Goal: Task Accomplishment & Management: Use online tool/utility

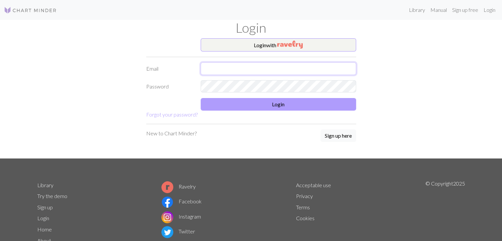
type input "[EMAIL_ADDRESS][DOMAIN_NAME]"
click at [225, 98] on button "Login" at bounding box center [278, 104] width 155 height 13
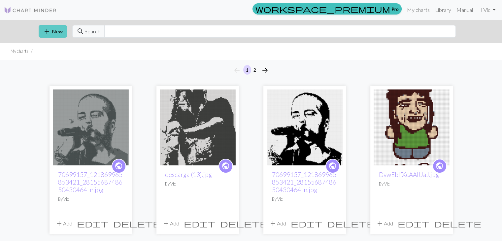
click at [53, 34] on button "add New" at bounding box center [53, 31] width 28 height 13
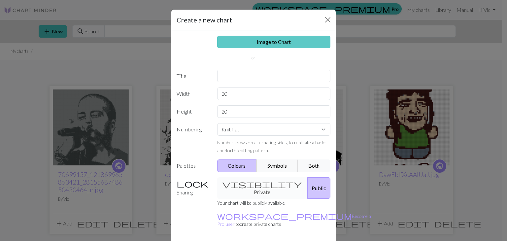
click at [243, 39] on link "Image to Chart" at bounding box center [273, 42] width 113 height 13
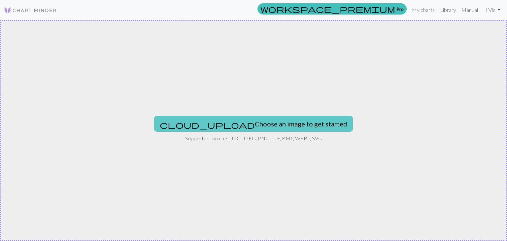
click at [218, 127] on button "cloud_upload Choose an image to get started" at bounding box center [253, 124] width 199 height 16
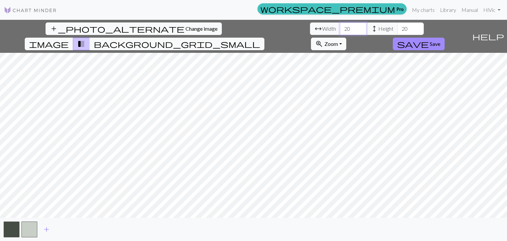
click at [340, 28] on input "20" at bounding box center [353, 28] width 26 height 13
type input "2"
type input "100"
click at [397, 31] on input "20" at bounding box center [410, 28] width 26 height 13
type input "2"
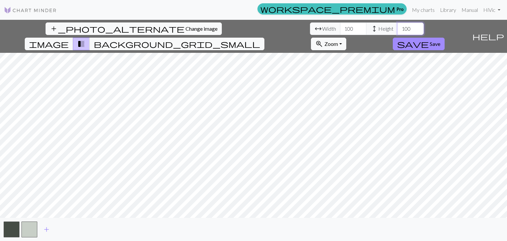
type input "100"
click at [340, 28] on input "100" at bounding box center [353, 28] width 26 height 13
type input "140"
click at [397, 26] on input "100" at bounding box center [410, 28] width 26 height 13
type input "140"
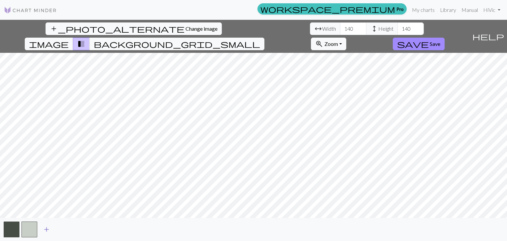
click at [46, 230] on span "add" at bounding box center [47, 229] width 8 height 9
click at [428, 39] on span "save" at bounding box center [413, 43] width 32 height 9
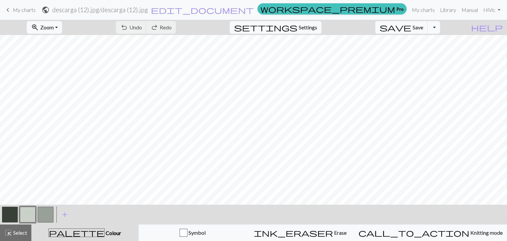
click at [10, 218] on button "button" at bounding box center [10, 214] width 16 height 16
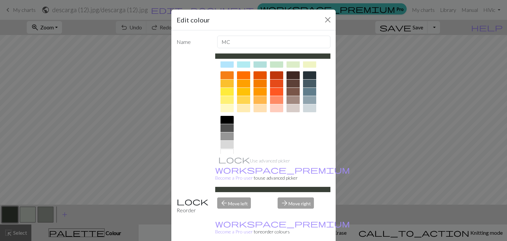
scroll to position [95, 0]
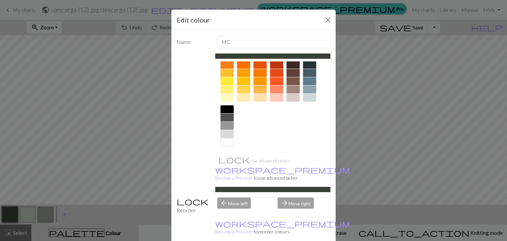
click at [222, 106] on div at bounding box center [226, 109] width 13 height 8
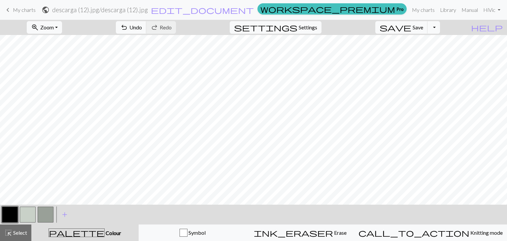
click at [32, 217] on button "button" at bounding box center [28, 214] width 16 height 16
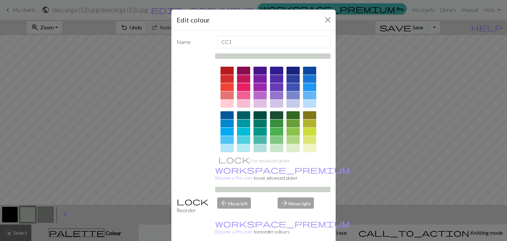
click at [325, 79] on div at bounding box center [272, 107] width 115 height 92
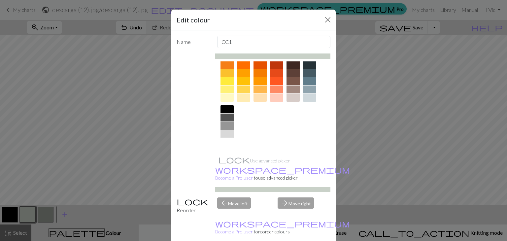
click at [223, 138] on div at bounding box center [226, 142] width 13 height 8
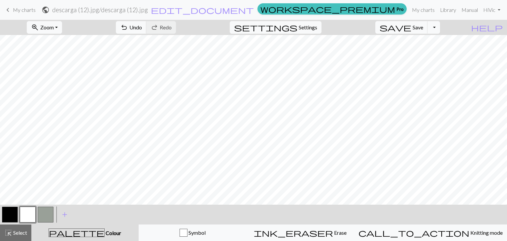
click at [42, 213] on button "button" at bounding box center [46, 214] width 16 height 16
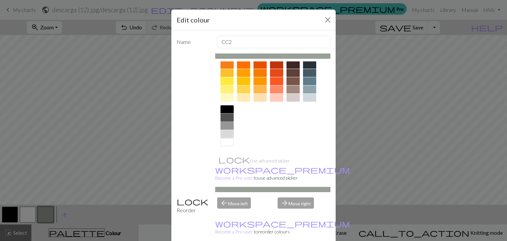
click at [225, 120] on div at bounding box center [226, 117] width 13 height 8
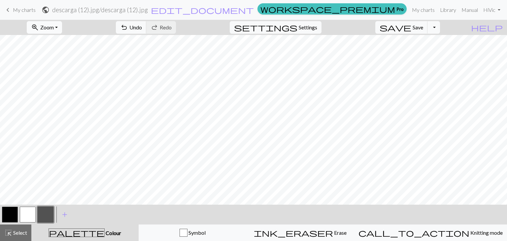
click at [62, 27] on button "zoom_in Zoom Zoom" at bounding box center [44, 27] width 35 height 13
click at [65, 39] on button "Fit all" at bounding box center [53, 42] width 52 height 11
click at [43, 217] on button "button" at bounding box center [46, 214] width 16 height 16
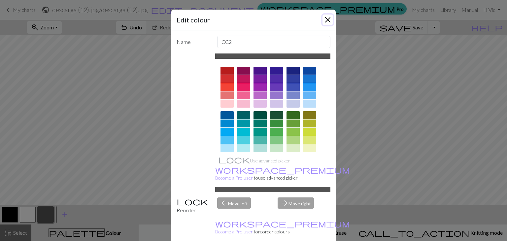
click at [326, 16] on button "Close" at bounding box center [327, 20] width 11 height 11
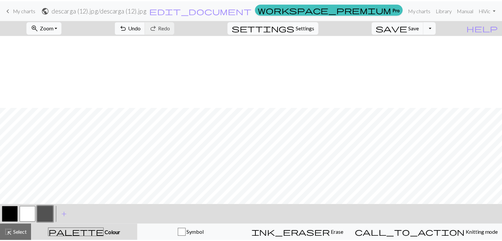
scroll to position [320, 0]
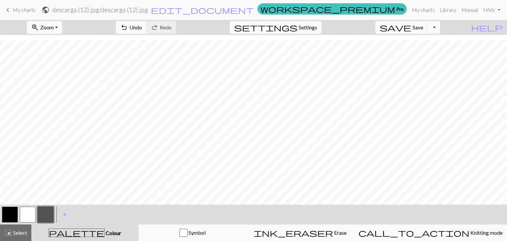
click at [440, 27] on button "Toggle Dropdown" at bounding box center [433, 27] width 13 height 13
click at [422, 56] on button "save_alt Download" at bounding box center [384, 52] width 109 height 11
click at [440, 27] on button "Toggle Dropdown" at bounding box center [433, 27] width 13 height 13
click at [420, 55] on button "save_alt Download" at bounding box center [384, 52] width 109 height 11
click at [22, 235] on span "Select" at bounding box center [19, 232] width 15 height 6
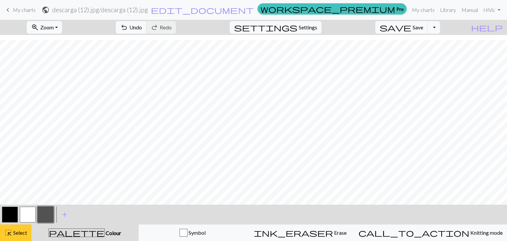
click at [22, 235] on span "Select" at bounding box center [19, 232] width 15 height 6
click at [62, 24] on button "zoom_in Zoom Zoom" at bounding box center [44, 27] width 35 height 13
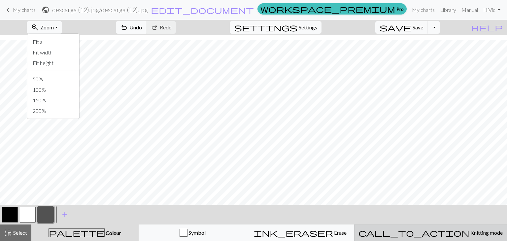
click at [469, 232] on span "Knitting mode" at bounding box center [485, 232] width 33 height 6
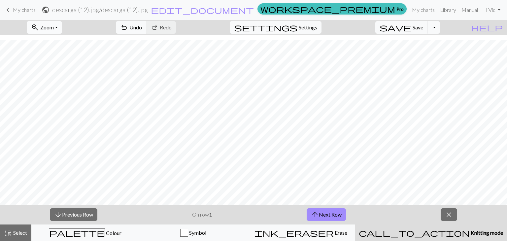
click at [62, 22] on button "zoom_in Zoom Zoom" at bounding box center [44, 27] width 35 height 13
click at [59, 41] on button "Fit all" at bounding box center [53, 42] width 52 height 11
click at [59, 22] on button "zoom_in Zoom Zoom" at bounding box center [44, 27] width 35 height 13
click at [55, 63] on button "Fit height" at bounding box center [53, 63] width 52 height 11
click at [16, 10] on span "My charts" at bounding box center [24, 10] width 23 height 6
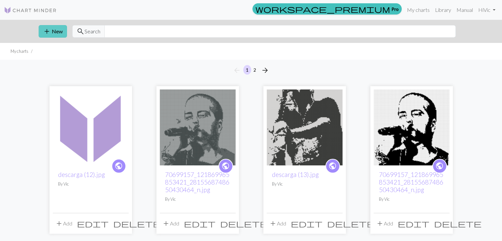
click at [57, 30] on button "add New" at bounding box center [53, 31] width 28 height 13
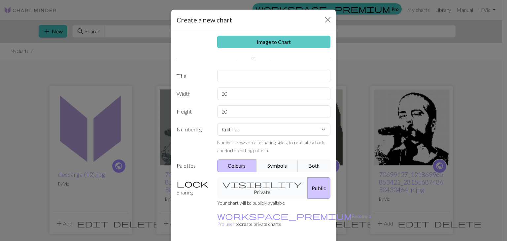
click at [259, 38] on link "Image to Chart" at bounding box center [273, 42] width 113 height 13
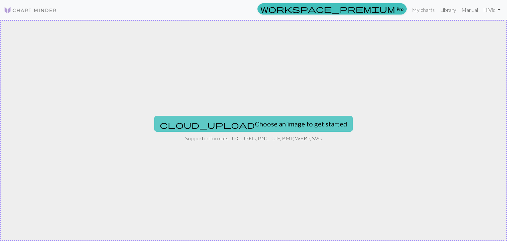
click at [235, 124] on button "cloud_upload Choose an image to get started" at bounding box center [253, 124] width 199 height 16
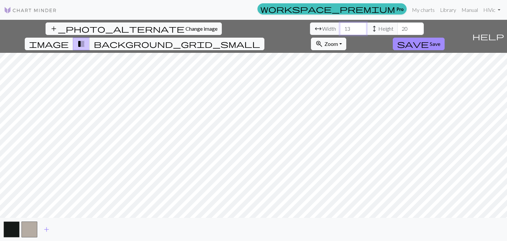
click at [340, 29] on input "13" at bounding box center [353, 28] width 26 height 13
click at [397, 26] on input "20" at bounding box center [410, 28] width 26 height 13
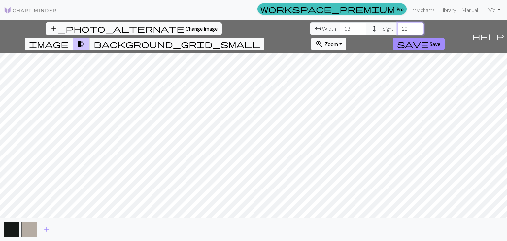
type input "2"
type input "150"
click at [340, 31] on input "13" at bounding box center [353, 28] width 26 height 13
type input "100"
click at [397, 28] on input "150" at bounding box center [410, 28] width 26 height 13
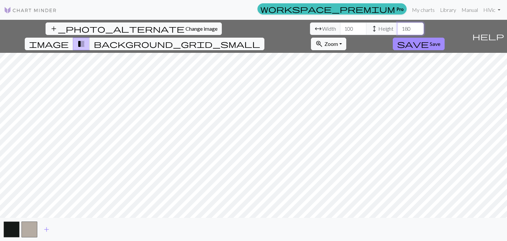
type input "180"
click at [340, 29] on input "100" at bounding box center [353, 28] width 26 height 13
type input "120"
click at [45, 230] on span "add" at bounding box center [47, 229] width 8 height 9
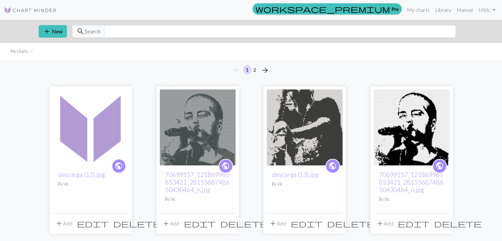
click at [173, 131] on img at bounding box center [198, 127] width 76 height 76
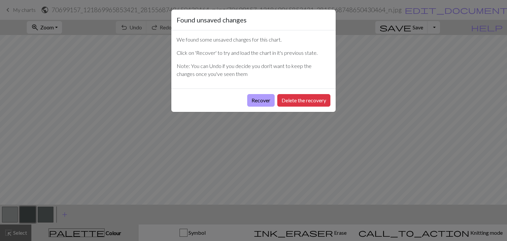
click at [260, 95] on button "Recover" at bounding box center [260, 100] width 27 height 13
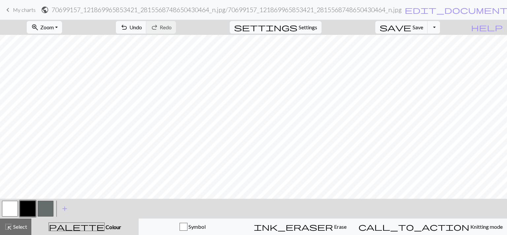
click at [62, 29] on button "zoom_in Zoom Zoom" at bounding box center [44, 27] width 35 height 13
click at [62, 38] on button "Fit all" at bounding box center [53, 42] width 52 height 11
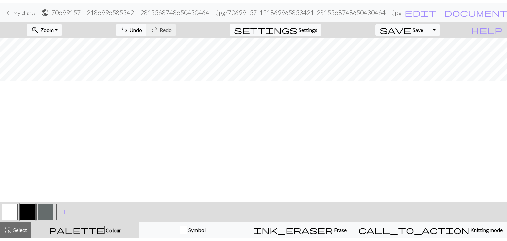
scroll to position [203, 0]
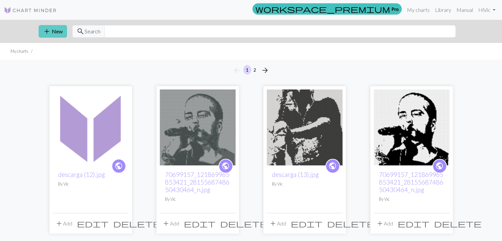
click at [55, 31] on button "add New" at bounding box center [53, 31] width 28 height 13
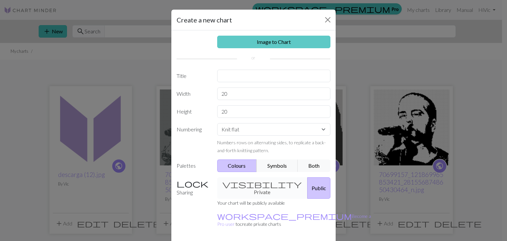
click at [234, 42] on link "Image to Chart" at bounding box center [273, 42] width 113 height 13
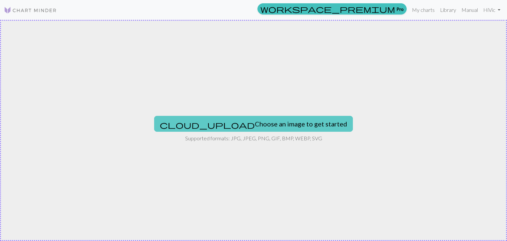
click at [228, 119] on button "cloud_upload Choose an image to get started" at bounding box center [253, 124] width 199 height 16
type input "C:\fakepath\[PERSON_NAME] cuando me faltan razones✊.jpg"
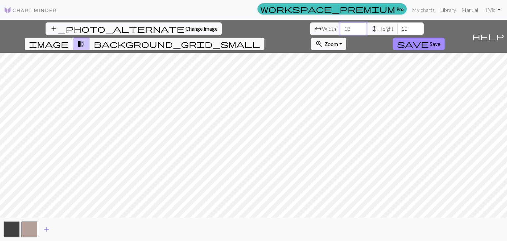
click at [340, 30] on input "18" at bounding box center [353, 28] width 26 height 13
type input "162"
click at [397, 28] on input "20" at bounding box center [410, 28] width 26 height 13
type input "2"
type input "180"
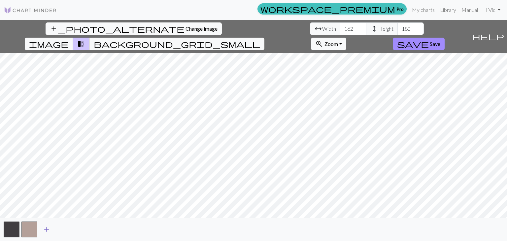
click at [47, 231] on span "add" at bounding box center [47, 229] width 8 height 9
click at [50, 32] on span "add_photo_alternate" at bounding box center [117, 28] width 135 height 9
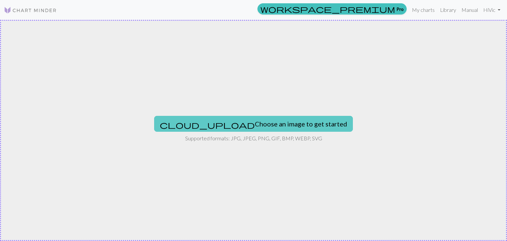
click at [227, 120] on button "cloud_upload Choose an image to get started" at bounding box center [253, 124] width 199 height 16
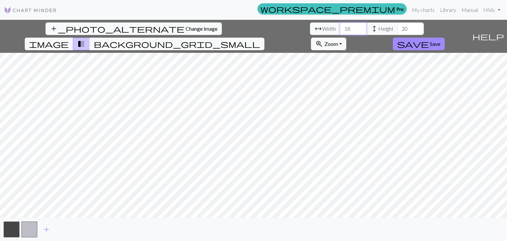
click at [340, 28] on input "18" at bounding box center [353, 28] width 26 height 13
type input "162"
click at [397, 28] on input "20" at bounding box center [410, 28] width 26 height 13
type input "2"
type input "180"
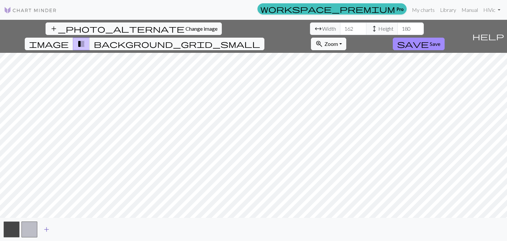
click at [46, 229] on span "add" at bounding box center [47, 229] width 8 height 9
click at [185, 28] on span "Change image" at bounding box center [201, 28] width 32 height 6
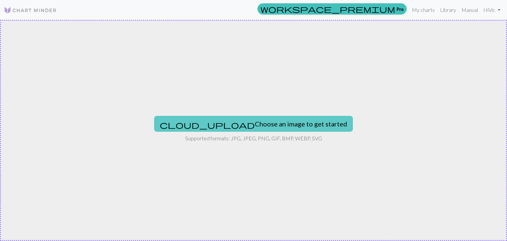
click at [238, 122] on button "cloud_upload Choose an image to get started" at bounding box center [253, 124] width 199 height 16
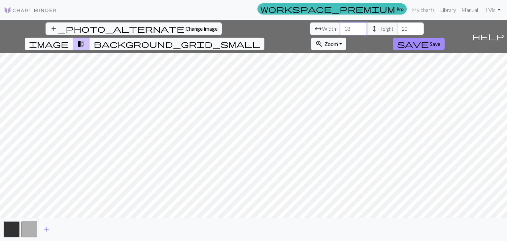
click at [340, 26] on input "18" at bounding box center [353, 28] width 26 height 13
type input "162"
click at [397, 28] on input "20" at bounding box center [410, 28] width 26 height 13
type input "180"
click at [47, 230] on span "add" at bounding box center [47, 229] width 8 height 9
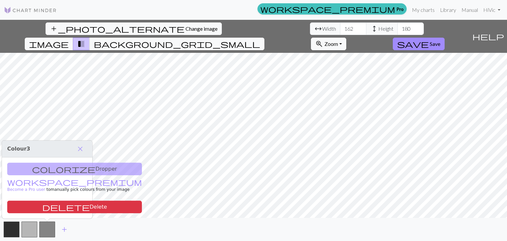
click at [41, 21] on div "add_photo_alternate Change image arrow_range Width 162 height Height 180 image …" at bounding box center [234, 36] width 469 height 33
click at [185, 26] on span "Change image" at bounding box center [201, 28] width 32 height 6
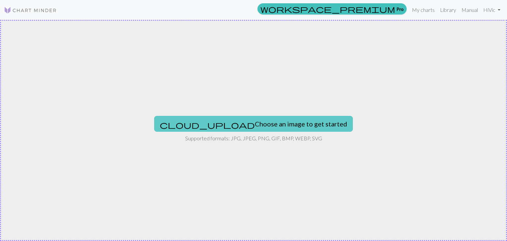
click at [232, 123] on button "cloud_upload Choose an image to get started" at bounding box center [253, 124] width 199 height 16
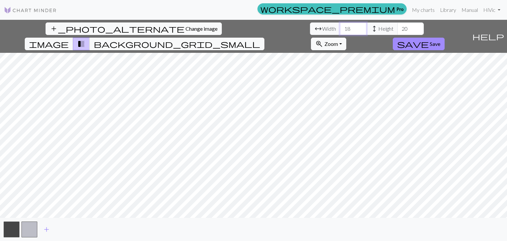
click at [340, 29] on input "18" at bounding box center [353, 28] width 26 height 13
type input "162"
click at [397, 26] on input "20" at bounding box center [410, 28] width 26 height 13
type input "180"
click at [48, 230] on span "add" at bounding box center [47, 229] width 8 height 9
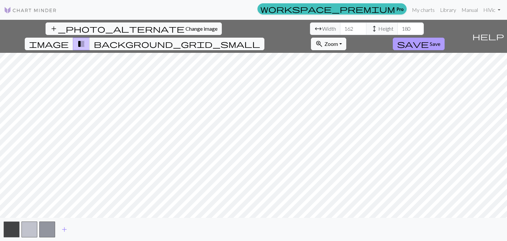
click at [440, 41] on span "Save" at bounding box center [434, 44] width 11 height 6
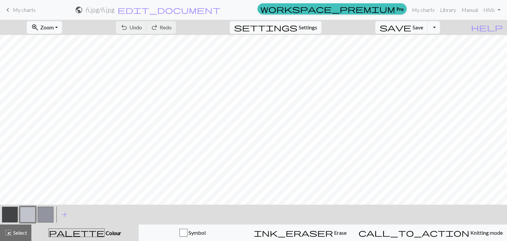
click at [15, 209] on button "button" at bounding box center [10, 214] width 16 height 16
click at [4, 213] on button "button" at bounding box center [10, 214] width 16 height 16
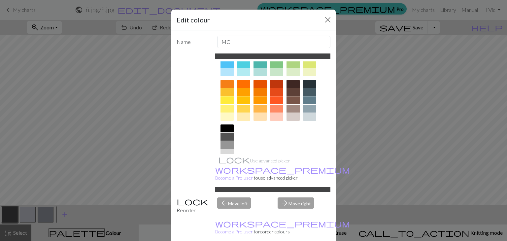
scroll to position [95, 0]
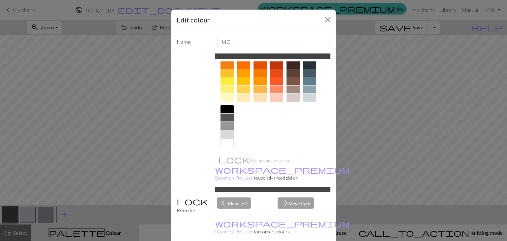
click at [220, 107] on div at bounding box center [226, 109] width 13 height 8
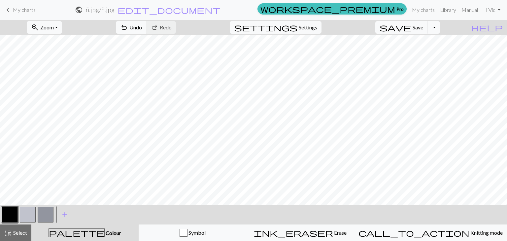
click at [22, 216] on button "button" at bounding box center [28, 214] width 16 height 16
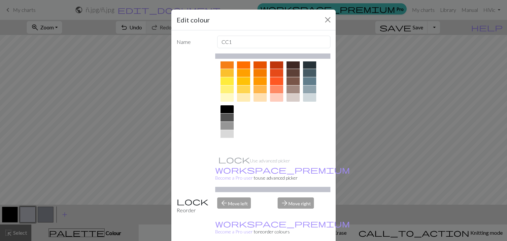
click at [224, 142] on div at bounding box center [226, 142] width 13 height 8
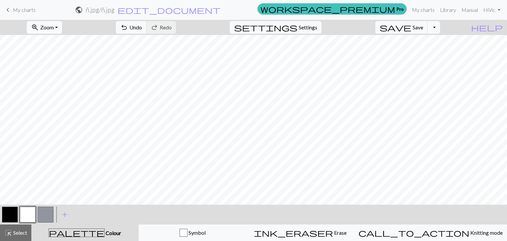
click at [54, 26] on span "Zoom" at bounding box center [47, 27] width 14 height 6
click at [57, 44] on button "Fit all" at bounding box center [53, 42] width 52 height 11
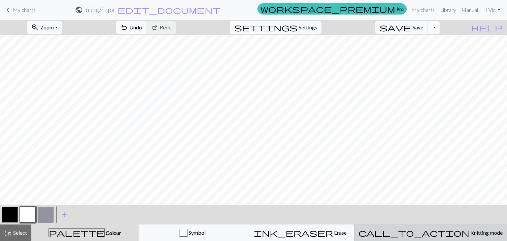
click at [446, 236] on div "call_to_action Knitting mode Knitting mode" at bounding box center [430, 233] width 144 height 8
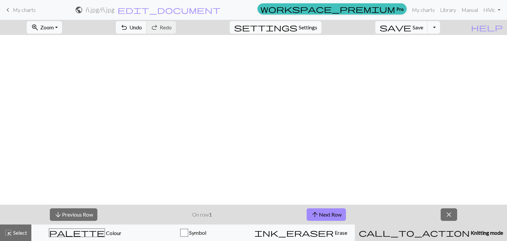
scroll to position [452, 17]
click at [423, 27] on span "Save" at bounding box center [417, 27] width 11 height 6
drag, startPoint x: 16, startPoint y: 12, endPoint x: 6, endPoint y: 9, distance: 9.7
click at [6, 9] on div "Chart saved" at bounding box center [253, 13] width 507 height 26
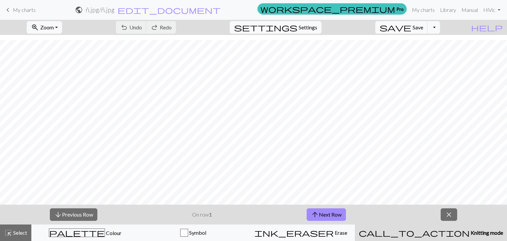
click at [6, 9] on span "keyboard_arrow_left" at bounding box center [8, 9] width 8 height 9
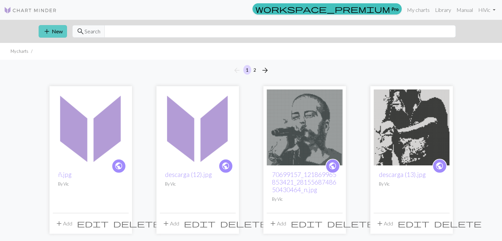
click at [43, 28] on span "add" at bounding box center [47, 31] width 8 height 9
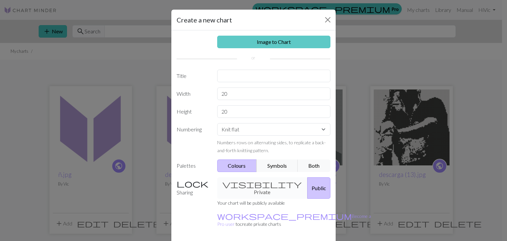
click at [249, 45] on link "Image to Chart" at bounding box center [273, 42] width 113 height 13
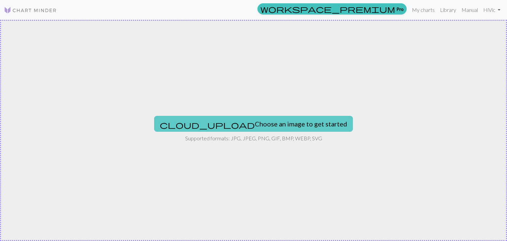
click at [270, 123] on button "cloud_upload Choose an image to get started" at bounding box center [253, 124] width 199 height 16
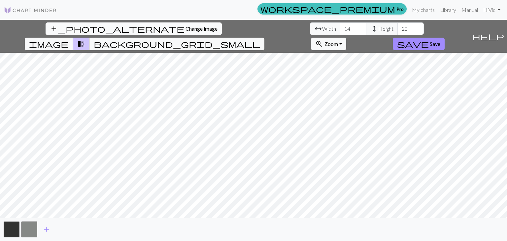
click at [48, 32] on button "add_photo_alternate Change image" at bounding box center [134, 28] width 176 height 13
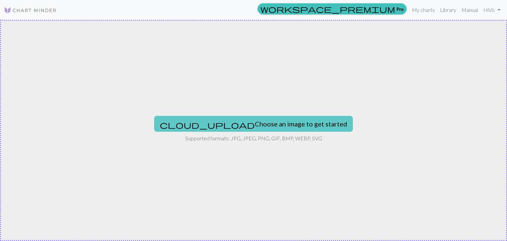
click at [232, 119] on button "cloud_upload Choose an image to get started" at bounding box center [253, 124] width 199 height 16
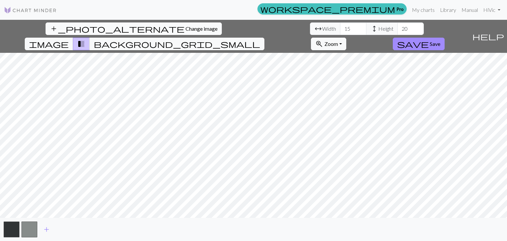
click at [63, 33] on button "add_photo_alternate Change image" at bounding box center [134, 28] width 176 height 13
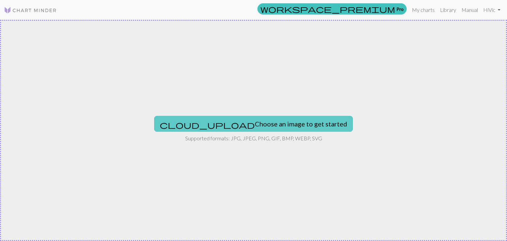
click at [267, 123] on button "cloud_upload Choose an image to get started" at bounding box center [253, 124] width 199 height 16
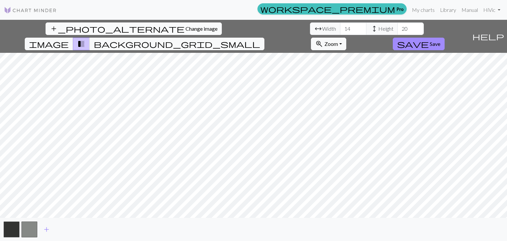
click at [185, 29] on span "Change image" at bounding box center [201, 28] width 32 height 6
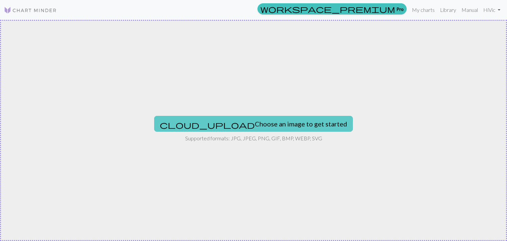
click at [292, 120] on button "cloud_upload Choose an image to get started" at bounding box center [253, 124] width 199 height 16
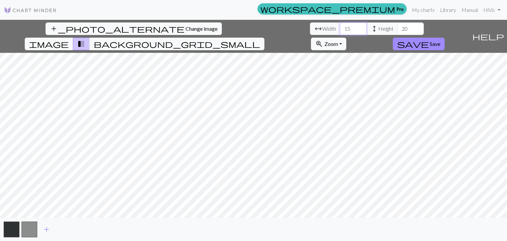
click at [340, 30] on input "15" at bounding box center [353, 28] width 26 height 13
type input "135"
click at [397, 28] on input "20" at bounding box center [410, 28] width 26 height 13
type input "2"
type input "180"
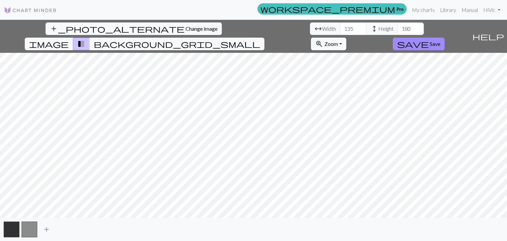
click at [45, 227] on span "add" at bounding box center [47, 229] width 8 height 9
click at [340, 28] on input "135" at bounding box center [353, 28] width 26 height 13
click at [340, 28] on input "105" at bounding box center [353, 28] width 26 height 13
click at [340, 27] on input "105" at bounding box center [353, 28] width 26 height 13
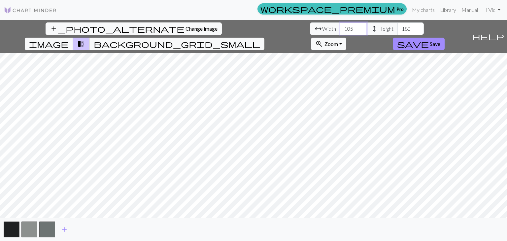
click at [340, 27] on input "105" at bounding box center [353, 28] width 26 height 13
type input "150"
click at [397, 28] on input "180" at bounding box center [410, 28] width 26 height 13
click at [397, 29] on input "80" at bounding box center [410, 28] width 26 height 13
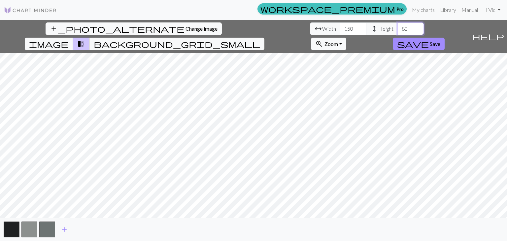
type input "8"
type input "200"
click at [51, 34] on button "add_photo_alternate Change image" at bounding box center [134, 28] width 176 height 13
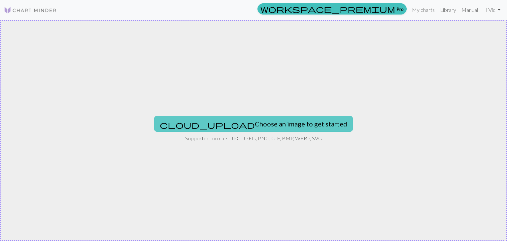
click at [278, 124] on button "cloud_upload Choose an image to get started" at bounding box center [253, 124] width 199 height 16
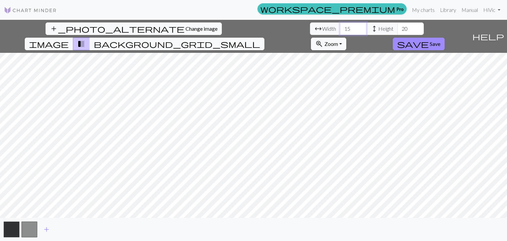
click at [340, 27] on input "15" at bounding box center [353, 28] width 26 height 13
type input "150"
click at [397, 26] on input "20" at bounding box center [410, 28] width 26 height 13
click at [46, 226] on span "add" at bounding box center [47, 229] width 8 height 9
click at [397, 26] on input "200" at bounding box center [410, 28] width 26 height 13
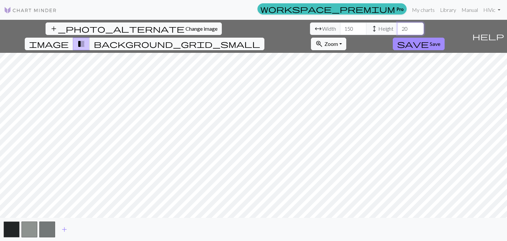
type input "2"
type input "190"
click at [340, 29] on input "150" at bounding box center [353, 28] width 26 height 13
click at [340, 28] on input "150" at bounding box center [353, 28] width 26 height 13
type input "142"
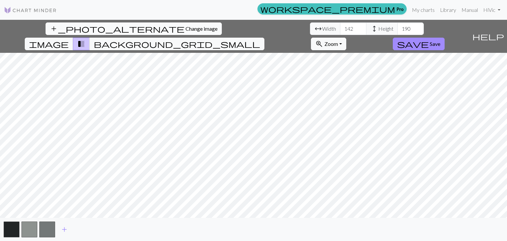
click at [185, 26] on span "Change image" at bounding box center [201, 28] width 32 height 6
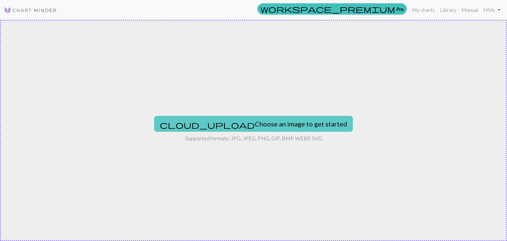
click at [289, 119] on button "cloud_upload Choose an image to get started" at bounding box center [253, 124] width 199 height 16
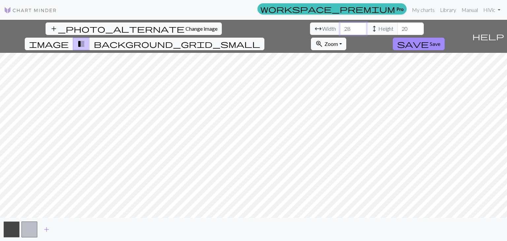
click at [340, 27] on input "28" at bounding box center [353, 28] width 26 height 13
type input "2"
type input "180"
click at [397, 28] on input "20" at bounding box center [410, 28] width 26 height 13
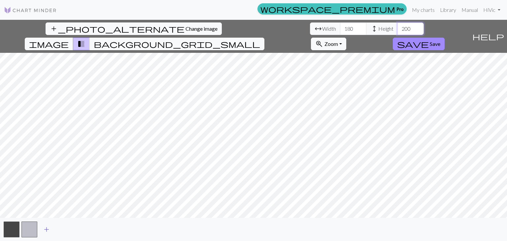
type input "200"
click at [46, 230] on span "add" at bounding box center [47, 229] width 8 height 9
click at [52, 32] on button "add_photo_alternate Change image" at bounding box center [134, 28] width 176 height 13
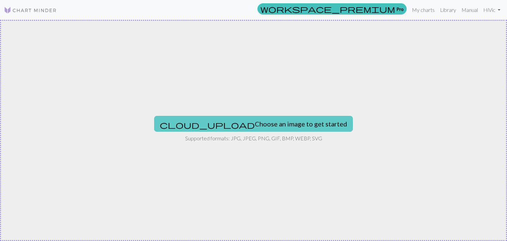
click at [235, 124] on button "cloud_upload Choose an image to get started" at bounding box center [253, 124] width 199 height 16
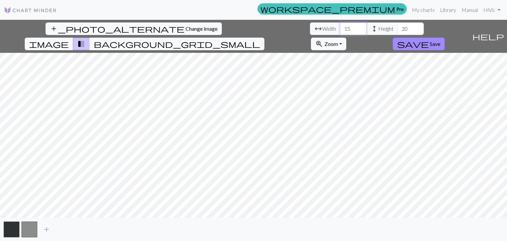
click at [340, 27] on input "15" at bounding box center [353, 28] width 26 height 13
type input "150"
click at [397, 28] on input "20" at bounding box center [410, 28] width 26 height 13
type input "200"
click at [50, 230] on span "add" at bounding box center [47, 229] width 8 height 9
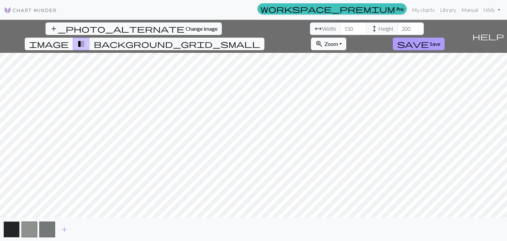
click at [428, 39] on span "save" at bounding box center [413, 43] width 32 height 9
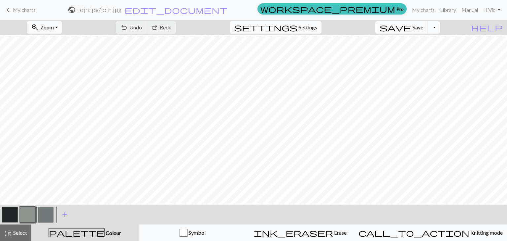
click at [11, 214] on button "button" at bounding box center [10, 214] width 16 height 16
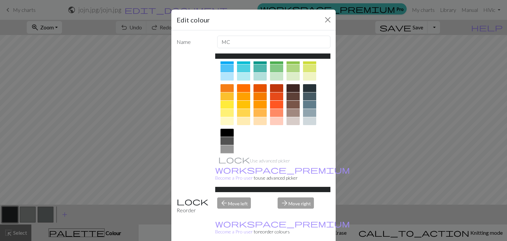
scroll to position [95, 0]
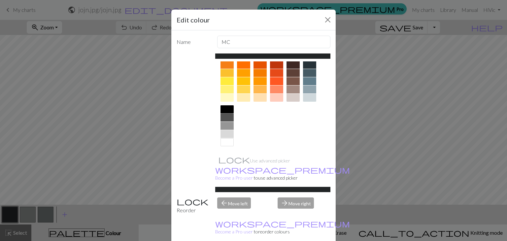
click at [224, 107] on div at bounding box center [226, 109] width 13 height 8
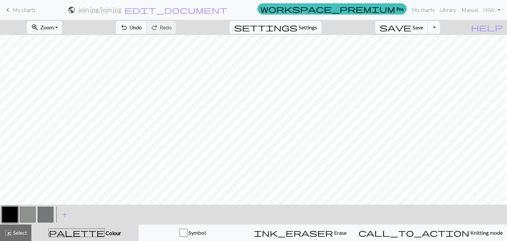
click at [28, 216] on button "button" at bounding box center [28, 214] width 16 height 16
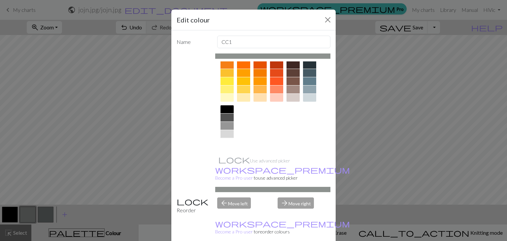
click at [226, 139] on div at bounding box center [226, 142] width 13 height 8
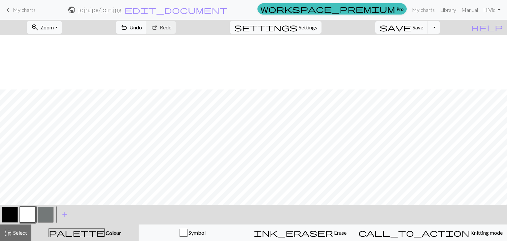
scroll to position [1184, 0]
click at [54, 26] on span "Zoom" at bounding box center [47, 27] width 14 height 6
click at [59, 42] on button "Fit all" at bounding box center [53, 42] width 52 height 11
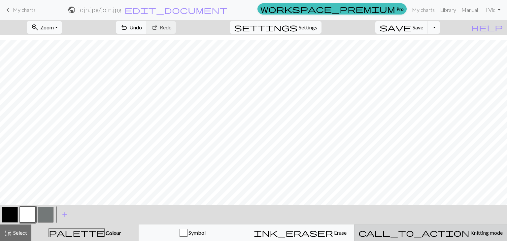
click at [469, 233] on span "Knitting mode" at bounding box center [485, 232] width 33 height 6
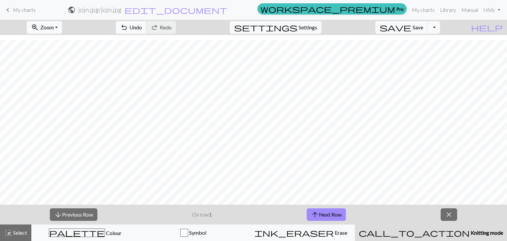
click at [54, 28] on span "Zoom" at bounding box center [47, 27] width 14 height 6
click at [57, 82] on button "50%" at bounding box center [53, 79] width 52 height 11
